Goal: Task Accomplishment & Management: Manage account settings

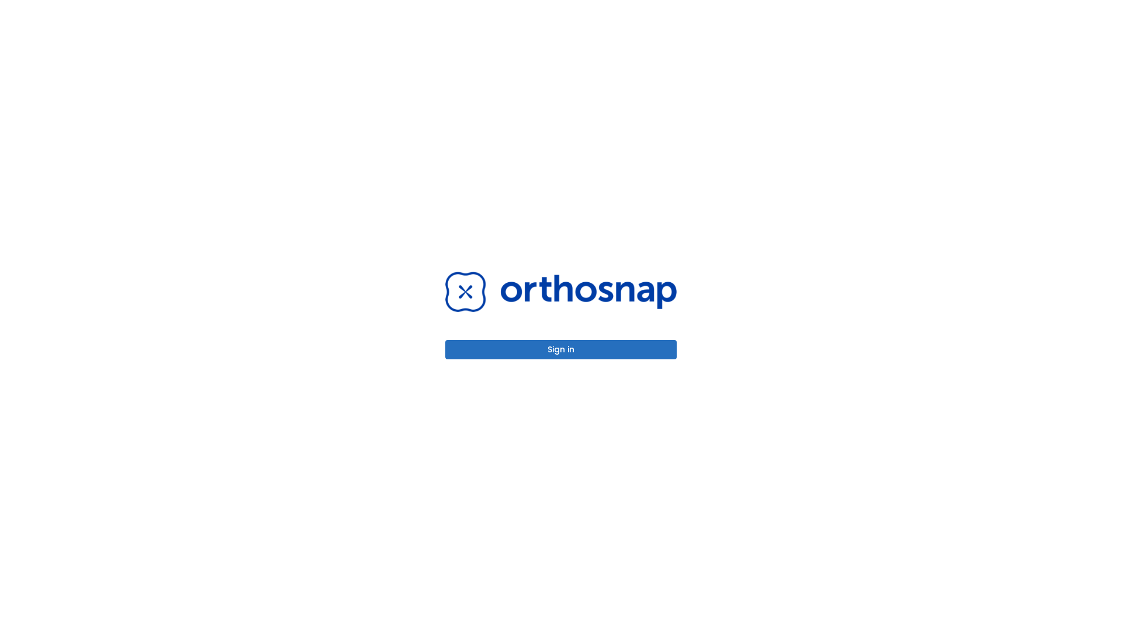
click at [561, 349] on button "Sign in" at bounding box center [560, 349] width 231 height 19
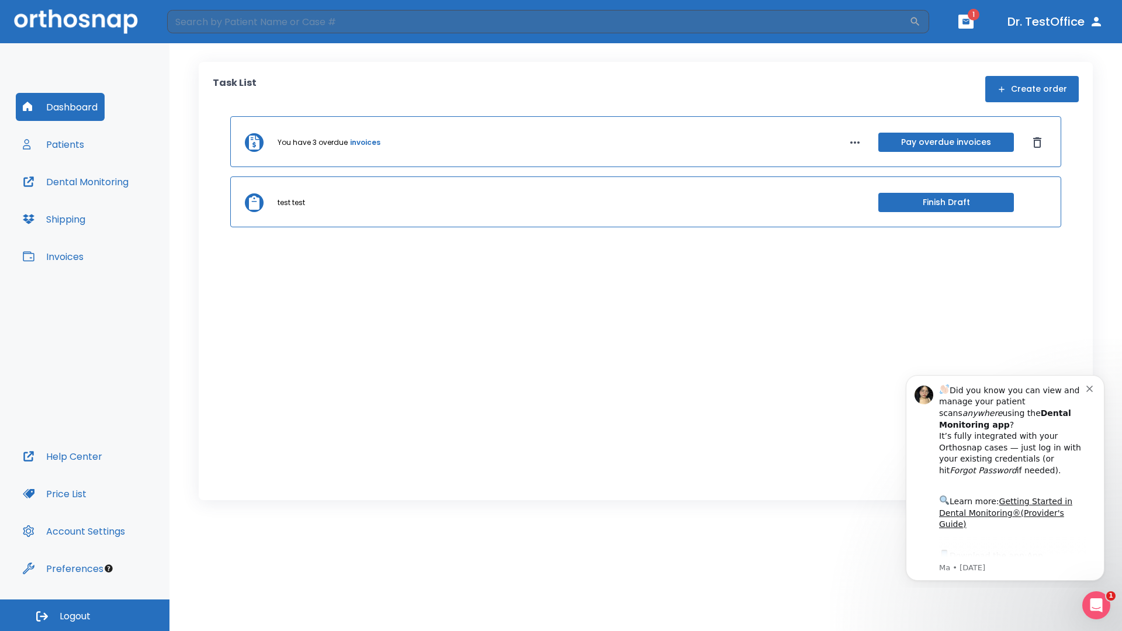
click at [85, 615] on span "Logout" at bounding box center [75, 616] width 31 height 13
